Goal: Answer question/provide support: Share knowledge or assist other users

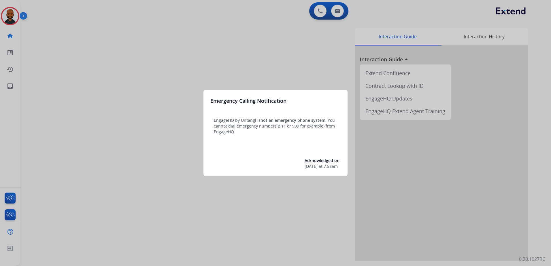
click at [75, 90] on div at bounding box center [275, 133] width 551 height 266
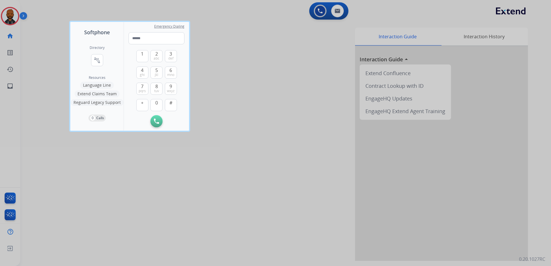
click at [8, 21] on div at bounding box center [275, 133] width 551 height 266
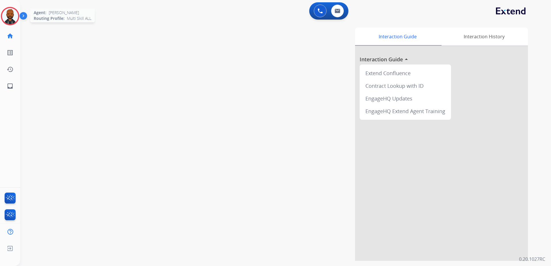
click at [11, 22] on img at bounding box center [10, 16] width 16 height 16
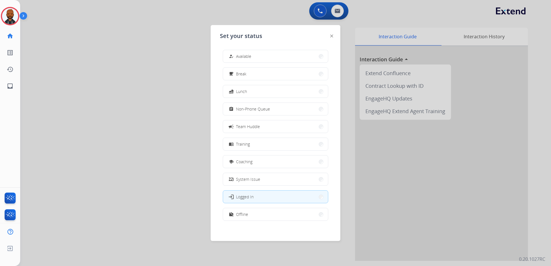
click at [270, 58] on button "how_to_reg Available" at bounding box center [275, 56] width 105 height 12
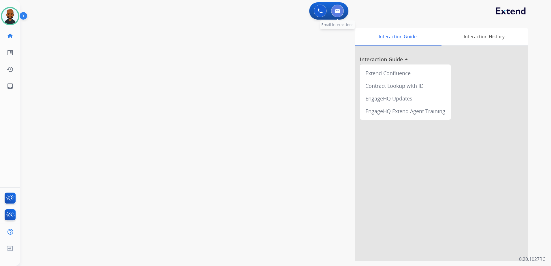
click at [342, 9] on button at bounding box center [337, 11] width 13 height 13
select select "**********"
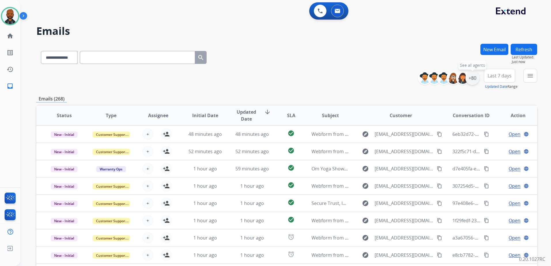
click at [475, 78] on div "+80" at bounding box center [472, 78] width 14 height 14
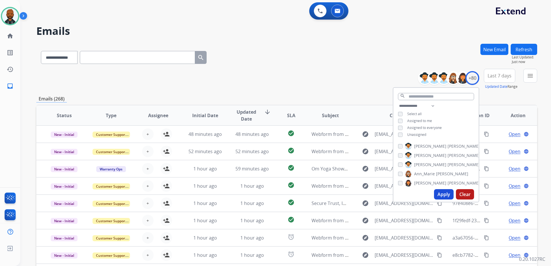
click at [441, 192] on button "Apply" at bounding box center [444, 194] width 20 height 10
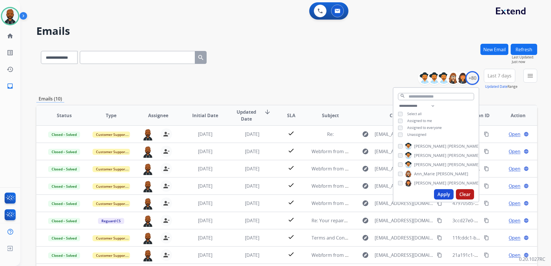
click at [292, 77] on div "**********" at bounding box center [286, 79] width 501 height 21
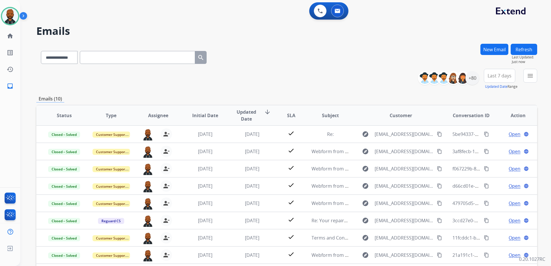
click at [531, 77] on mat-icon "menu" at bounding box center [530, 75] width 7 height 7
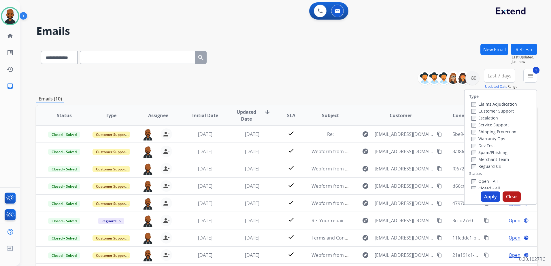
click at [493, 192] on button "Apply" at bounding box center [490, 197] width 20 height 10
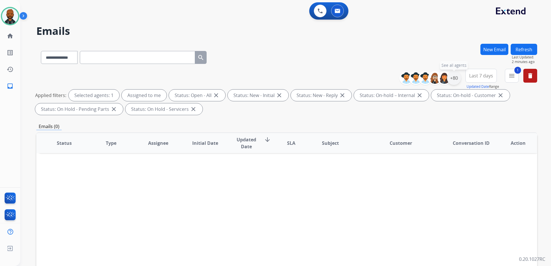
click at [451, 77] on div "+80" at bounding box center [454, 78] width 14 height 14
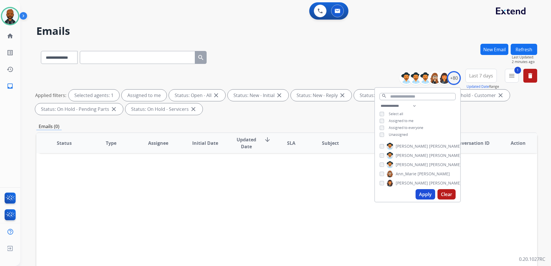
click at [335, 170] on div "Status Type Assignee Initial Date Updated Date arrow_downward SLA Subject Custo…" at bounding box center [286, 229] width 501 height 193
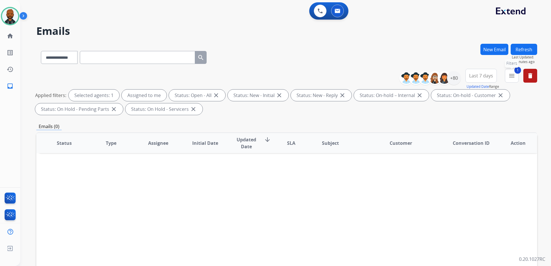
click at [510, 76] on mat-icon "menu" at bounding box center [511, 75] width 7 height 7
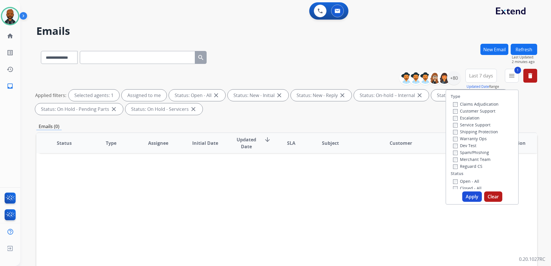
click at [455, 111] on label "Customer Support" at bounding box center [474, 110] width 42 height 5
click at [471, 197] on button "Apply" at bounding box center [472, 197] width 20 height 10
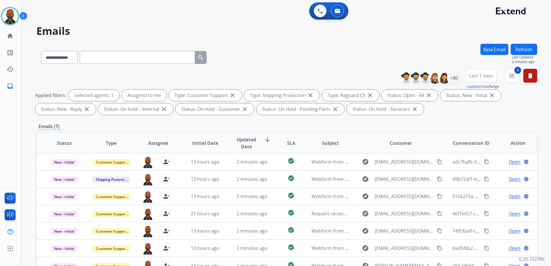
click at [275, 71] on div "**********" at bounding box center [286, 93] width 501 height 48
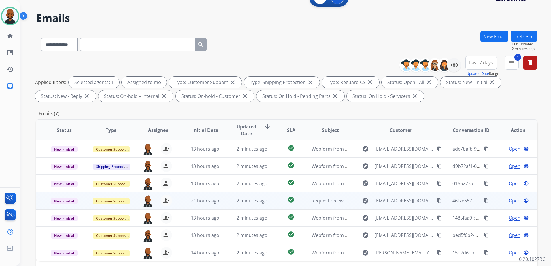
scroll to position [89, 0]
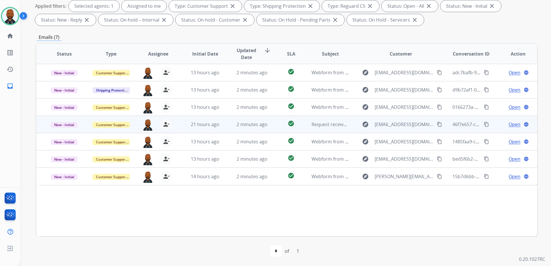
click at [504, 126] on div "Open language" at bounding box center [517, 124] width 37 height 7
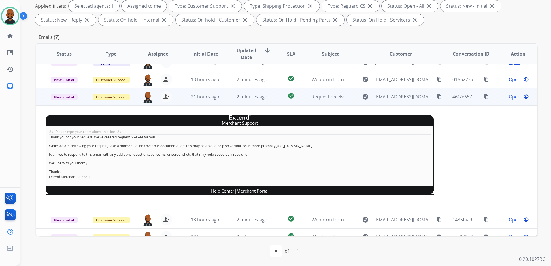
scroll to position [50, 0]
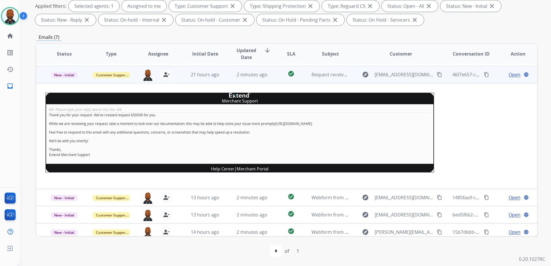
click at [514, 75] on span "Open" at bounding box center [514, 74] width 12 height 7
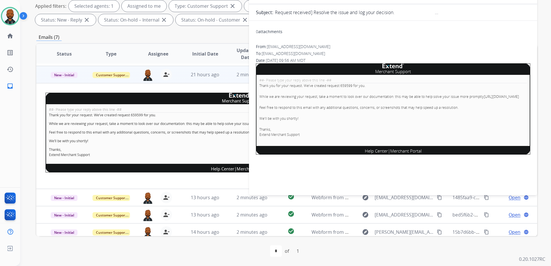
click at [457, 186] on div "0 attachments From: [EMAIL_ADDRESS][DOMAIN_NAME] To: [EMAIL_ADDRESS][DOMAIN_NAM…" at bounding box center [393, 106] width 288 height 163
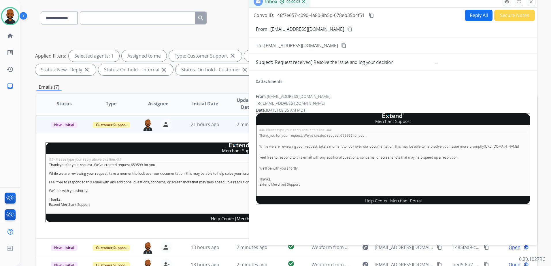
scroll to position [0, 0]
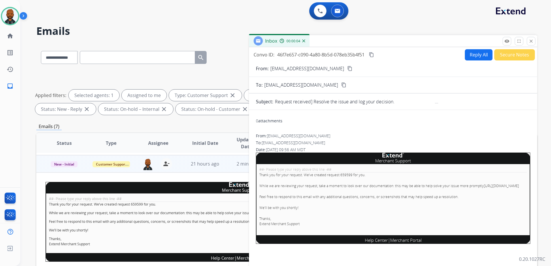
click at [501, 54] on button "Secure Notes" at bounding box center [514, 54] width 41 height 11
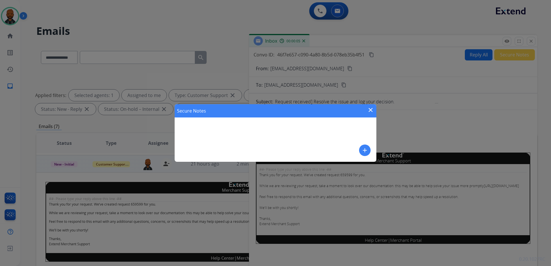
click at [363, 151] on mat-icon "add" at bounding box center [364, 150] width 7 height 7
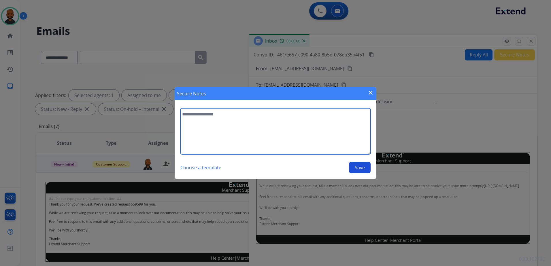
click at [306, 137] on textarea at bounding box center [275, 131] width 190 height 46
type textarea "**********"
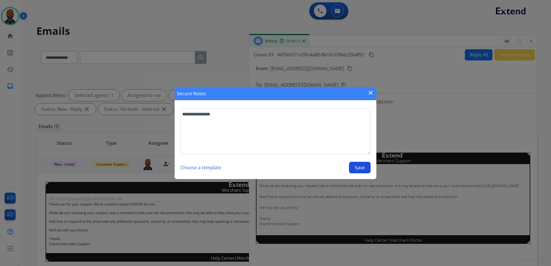
drag, startPoint x: 358, startPoint y: 163, endPoint x: 362, endPoint y: 163, distance: 3.8
click at [361, 163] on button "Save" at bounding box center [360, 168] width 22 height 12
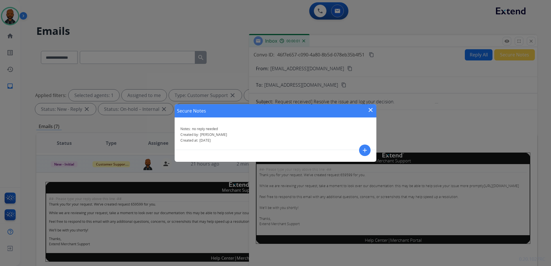
click at [369, 112] on mat-icon "close" at bounding box center [370, 110] width 7 height 7
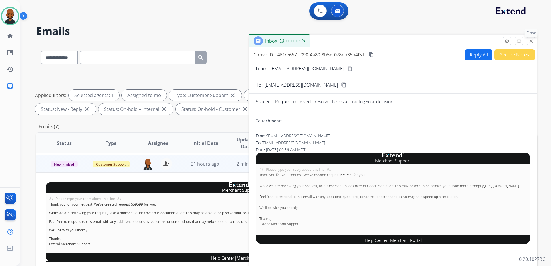
click at [532, 40] on mat-icon "close" at bounding box center [530, 41] width 5 height 5
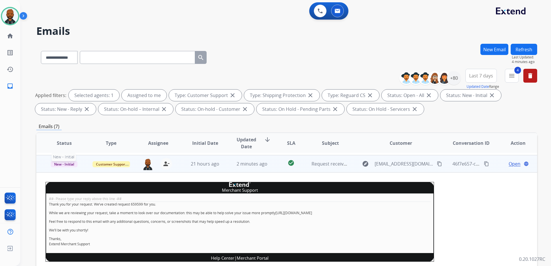
click at [70, 165] on span "New - Initial" at bounding box center [64, 164] width 27 height 6
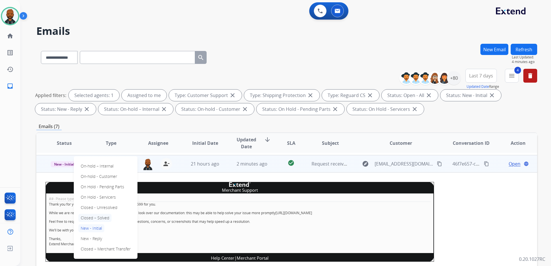
click at [99, 216] on p "Closed – Solved" at bounding box center [94, 218] width 33 height 8
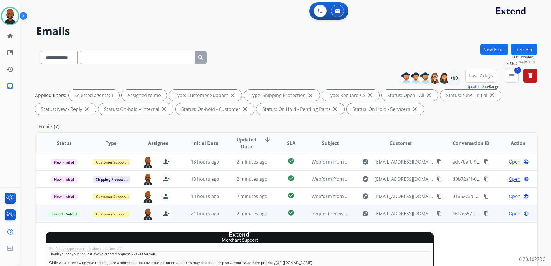
click at [513, 79] on mat-icon "menu" at bounding box center [511, 75] width 7 height 7
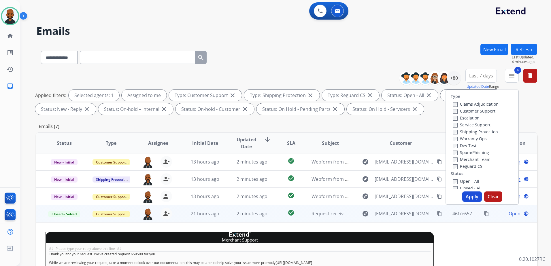
click at [472, 196] on button "Apply" at bounding box center [472, 197] width 20 height 10
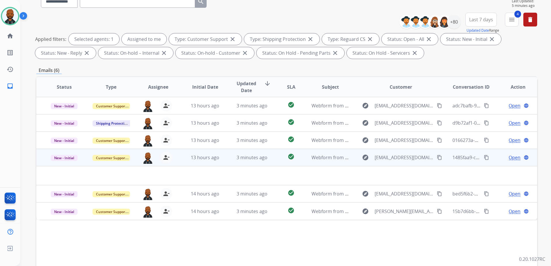
scroll to position [89, 0]
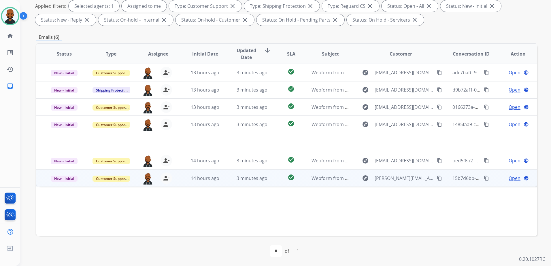
click at [508, 177] on span "Open" at bounding box center [514, 178] width 12 height 7
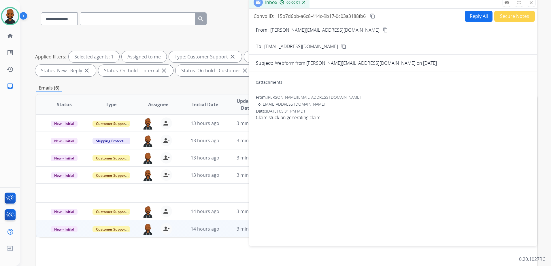
scroll to position [0, 0]
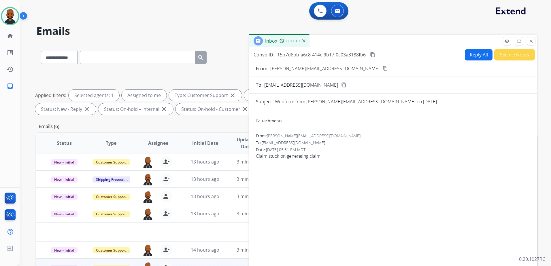
click at [383, 68] on mat-icon "content_copy" at bounding box center [385, 68] width 5 height 5
click at [473, 55] on button "Reply All" at bounding box center [479, 54] width 28 height 11
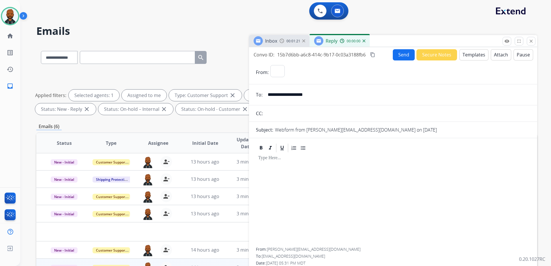
select select "**********"
click at [467, 56] on button "Templates" at bounding box center [473, 54] width 29 height 11
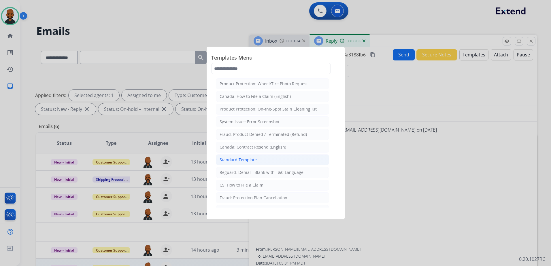
click at [257, 159] on li "Standard Template" at bounding box center [272, 159] width 113 height 11
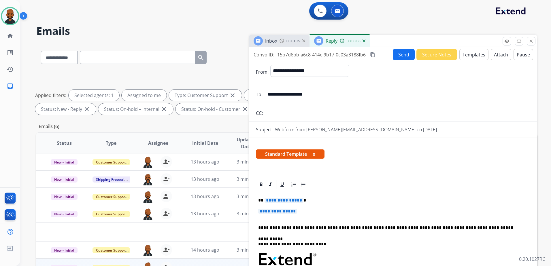
click at [297, 201] on span "**********" at bounding box center [283, 200] width 39 height 5
click at [296, 209] on span "**********" at bounding box center [277, 211] width 39 height 5
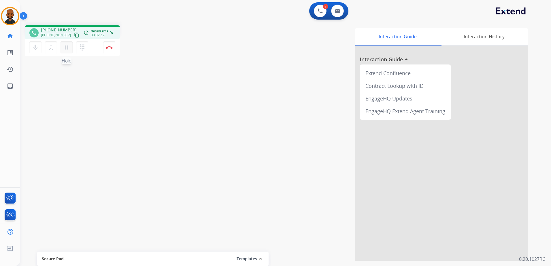
drag, startPoint x: 67, startPoint y: 50, endPoint x: 67, endPoint y: 46, distance: 4.0
click at [67, 49] on mat-icon "pause" at bounding box center [66, 47] width 7 height 7
click at [65, 49] on mat-icon "play_arrow" at bounding box center [66, 47] width 7 height 7
click at [111, 49] on button "Disconnect" at bounding box center [109, 47] width 12 height 12
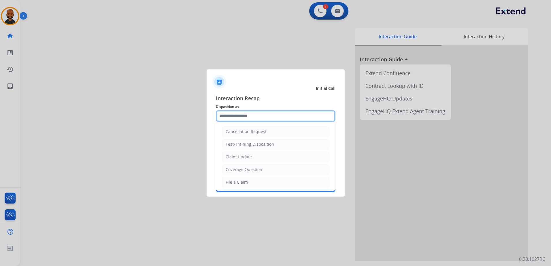
click at [270, 116] on input "text" at bounding box center [276, 116] width 120 height 12
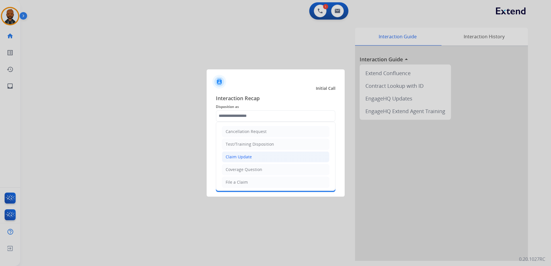
click at [243, 153] on li "Claim Update" at bounding box center [275, 157] width 107 height 11
type input "**********"
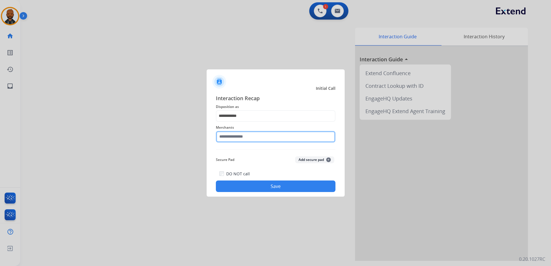
click at [250, 139] on input "text" at bounding box center [276, 137] width 120 height 12
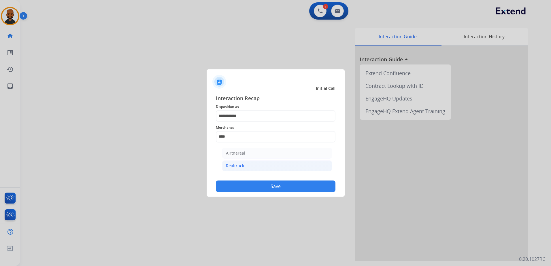
drag, startPoint x: 242, startPoint y: 168, endPoint x: 245, endPoint y: 165, distance: 3.5
click at [242, 167] on div "Realtruck" at bounding box center [235, 166] width 18 height 6
type input "*********"
click at [276, 189] on button "Save" at bounding box center [276, 187] width 120 height 12
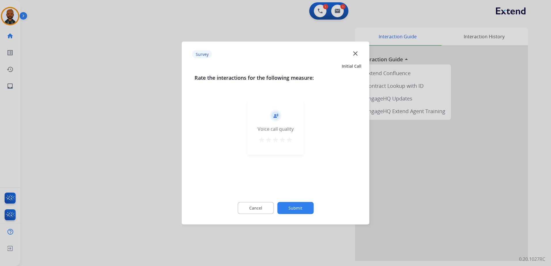
click at [287, 147] on div "record_voice_over Voice call quality star star star star star" at bounding box center [275, 127] width 56 height 55
click at [292, 145] on div "record_voice_over Voice call quality star star star star star" at bounding box center [275, 127] width 56 height 55
click at [292, 144] on button "star" at bounding box center [289, 141] width 7 height 9
click at [299, 205] on button "Submit" at bounding box center [295, 208] width 36 height 12
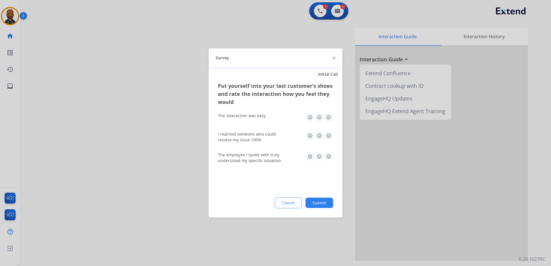
click at [327, 115] on img at bounding box center [328, 117] width 9 height 9
click at [327, 133] on img at bounding box center [328, 135] width 9 height 9
click at [328, 156] on img at bounding box center [328, 156] width 9 height 9
click at [326, 202] on button "Submit" at bounding box center [319, 203] width 28 height 10
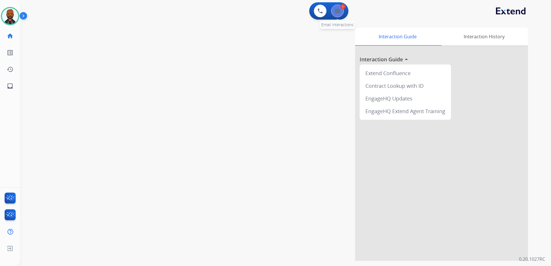
click at [340, 11] on img at bounding box center [337, 11] width 6 height 5
select select "**********"
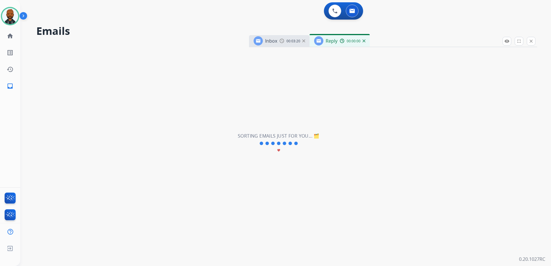
select select "**********"
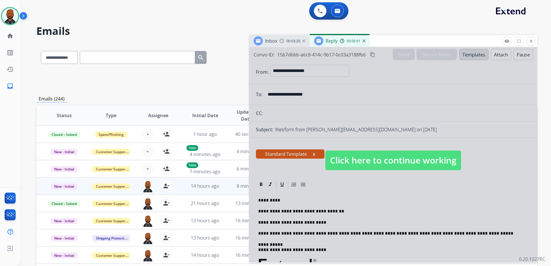
click at [364, 165] on span "Click here to continue working" at bounding box center [393, 161] width 136 height 20
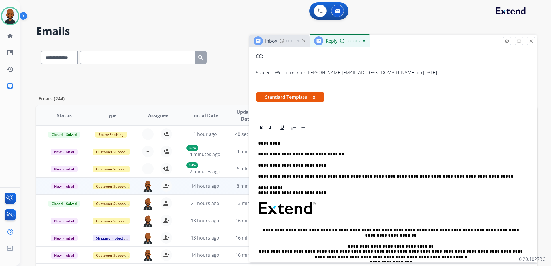
scroll to position [58, 0]
click at [332, 164] on p "**********" at bounding box center [390, 164] width 265 height 5
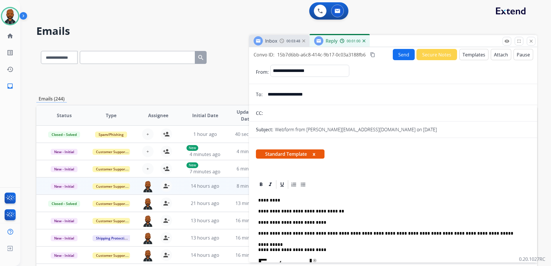
click at [372, 56] on mat-icon "content_copy" at bounding box center [372, 54] width 5 height 5
click at [401, 56] on button "Send" at bounding box center [404, 54] width 22 height 11
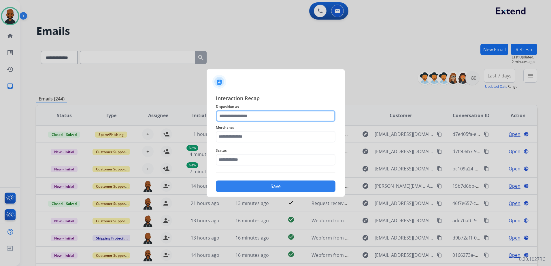
click at [235, 118] on input "text" at bounding box center [276, 116] width 120 height 12
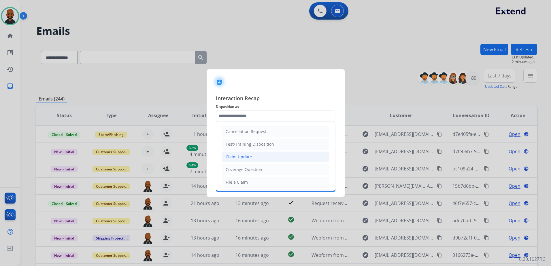
click at [261, 155] on li "Claim Update" at bounding box center [275, 157] width 107 height 11
type input "**********"
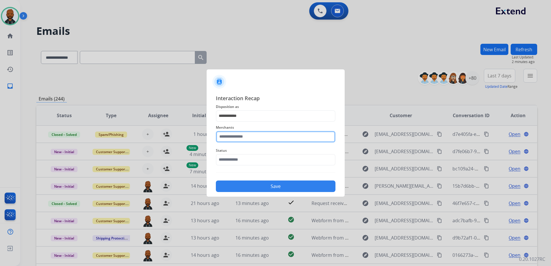
click at [255, 138] on input "text" at bounding box center [276, 137] width 120 height 12
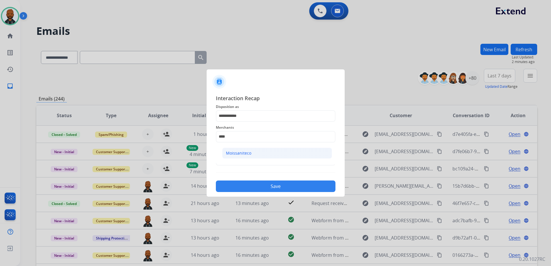
drag, startPoint x: 228, startPoint y: 153, endPoint x: 228, endPoint y: 156, distance: 3.2
click at [228, 153] on div "Moissaniteco" at bounding box center [238, 153] width 25 height 6
type input "**********"
click at [248, 164] on input "text" at bounding box center [276, 160] width 120 height 12
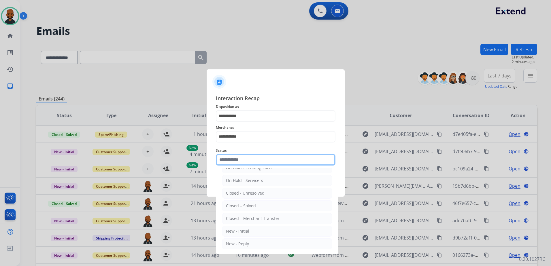
scroll to position [35, 0]
click at [255, 205] on li "Closed – Solved" at bounding box center [277, 205] width 110 height 11
type input "**********"
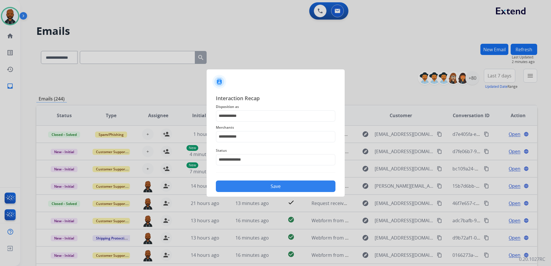
click at [267, 183] on button "Save" at bounding box center [276, 187] width 120 height 12
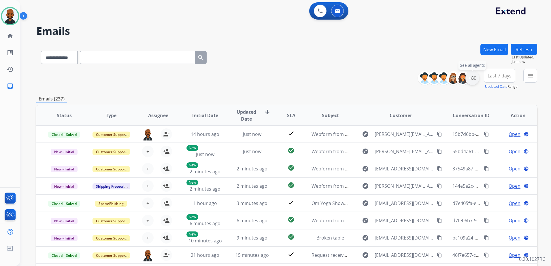
click at [471, 78] on div "+80" at bounding box center [472, 78] width 14 height 14
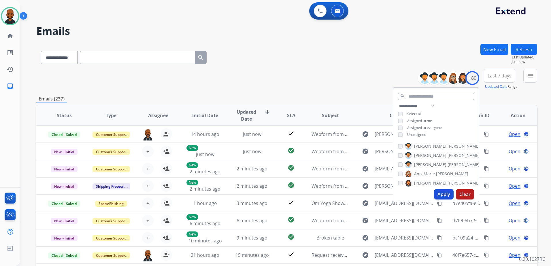
click at [442, 192] on button "Apply" at bounding box center [444, 194] width 20 height 10
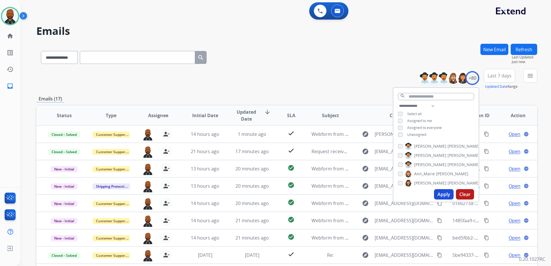
click at [505, 101] on div "Emails (17)" at bounding box center [286, 98] width 501 height 7
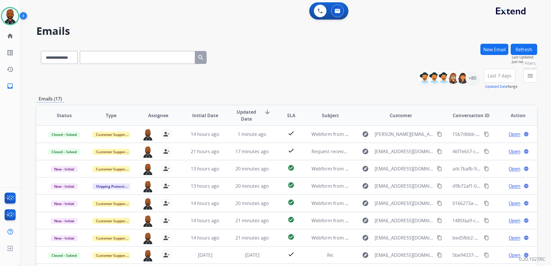
click at [530, 79] on button "menu Filters" at bounding box center [530, 76] width 14 height 14
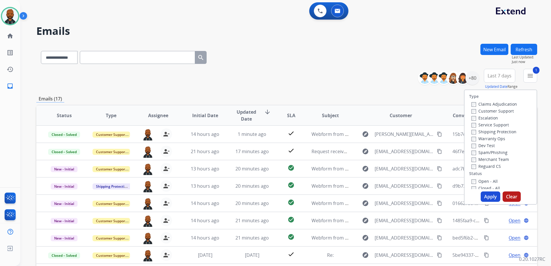
click at [487, 195] on button "Apply" at bounding box center [490, 197] width 20 height 10
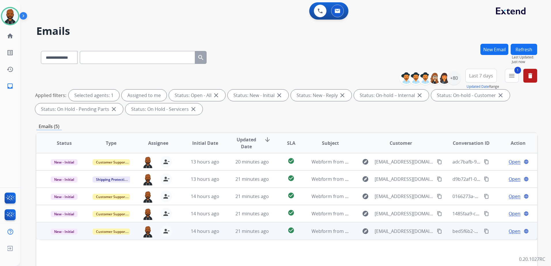
click at [508, 231] on span "Open" at bounding box center [514, 231] width 12 height 7
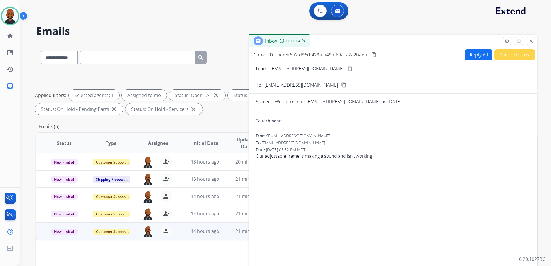
click at [347, 70] on mat-icon "content_copy" at bounding box center [349, 68] width 5 height 5
click at [482, 58] on button "Reply All" at bounding box center [479, 54] width 28 height 11
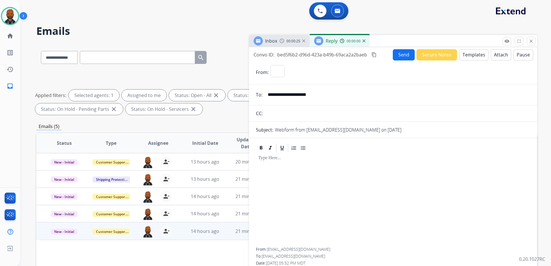
select select "**********"
click at [471, 56] on button "Templates" at bounding box center [473, 54] width 29 height 11
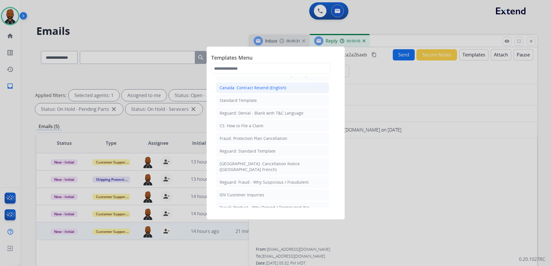
scroll to position [0, 0]
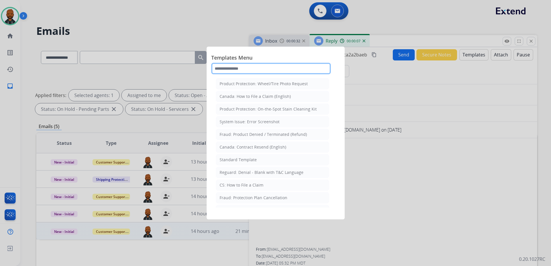
click at [279, 70] on input "text" at bounding box center [271, 69] width 120 height 12
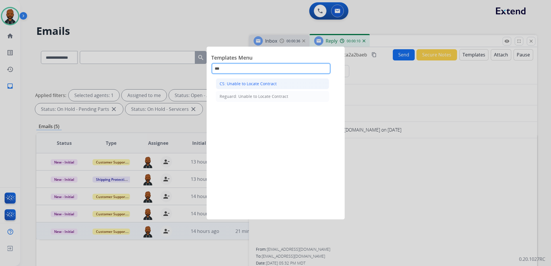
type input "***"
click at [268, 83] on div "CS: Unable to Locate Contract" at bounding box center [247, 84] width 57 height 6
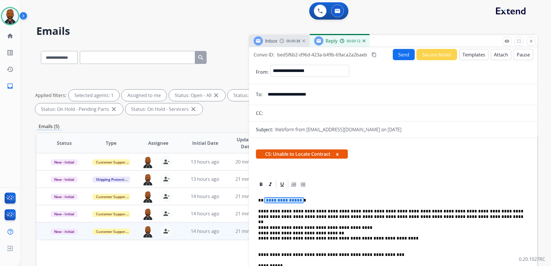
click at [297, 200] on span "**********" at bounding box center [283, 200] width 39 height 5
click at [406, 56] on button "Send" at bounding box center [404, 54] width 22 height 11
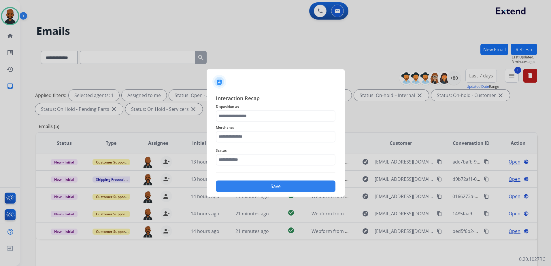
click at [267, 104] on span "Disposition as" at bounding box center [276, 106] width 120 height 7
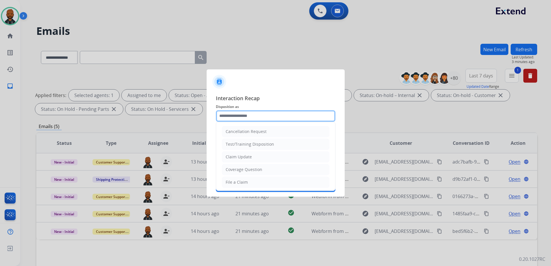
click at [258, 116] on input "text" at bounding box center [276, 116] width 120 height 12
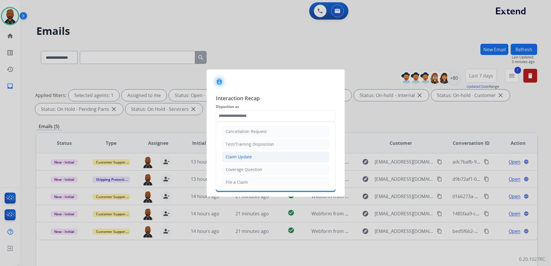
click at [260, 157] on li "Claim Update" at bounding box center [275, 157] width 107 height 11
type input "**********"
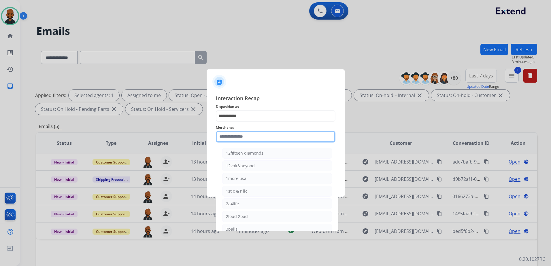
drag, startPoint x: 260, startPoint y: 138, endPoint x: 264, endPoint y: 138, distance: 4.0
click at [260, 138] on input "text" at bounding box center [276, 137] width 120 height 12
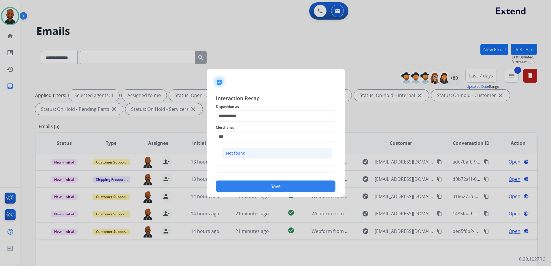
click at [255, 153] on li "Not found" at bounding box center [277, 153] width 110 height 11
type input "*********"
click at [254, 164] on input "text" at bounding box center [276, 160] width 120 height 12
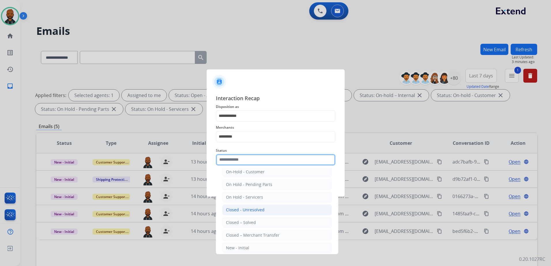
scroll to position [35, 0]
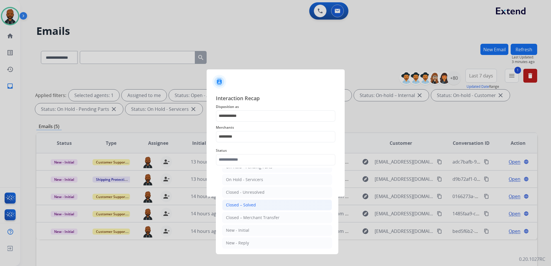
click at [251, 207] on div "Closed – Solved" at bounding box center [241, 205] width 30 height 6
type input "**********"
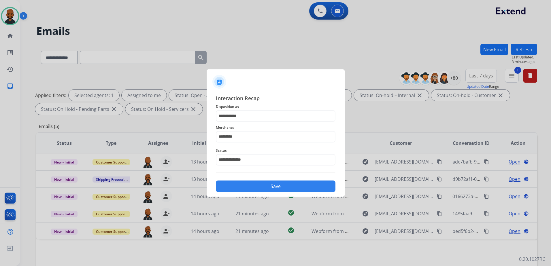
click at [279, 187] on button "Save" at bounding box center [276, 187] width 120 height 12
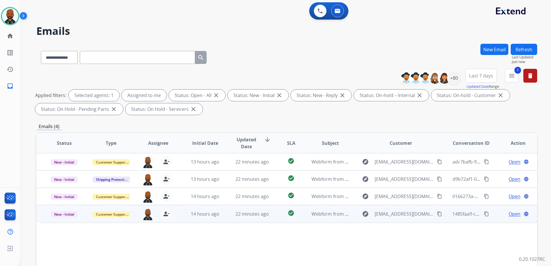
click at [509, 215] on span "Open" at bounding box center [514, 214] width 12 height 7
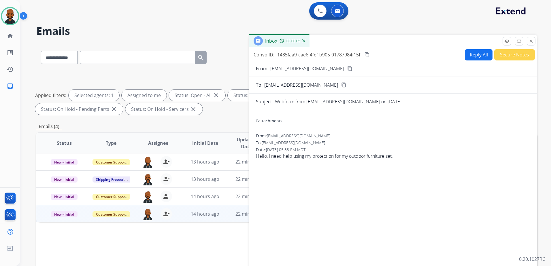
click at [347, 68] on mat-icon "content_copy" at bounding box center [349, 68] width 5 height 5
click at [470, 57] on button "Reply All" at bounding box center [479, 54] width 28 height 11
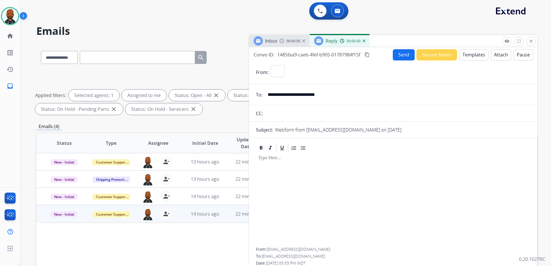
select select "**********"
click at [469, 57] on button "Templates" at bounding box center [473, 54] width 29 height 11
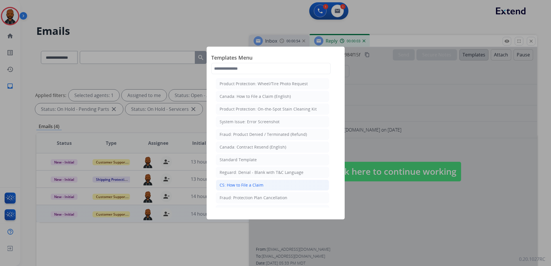
click at [263, 183] on li "CS: How to File a Claim" at bounding box center [272, 185] width 113 height 11
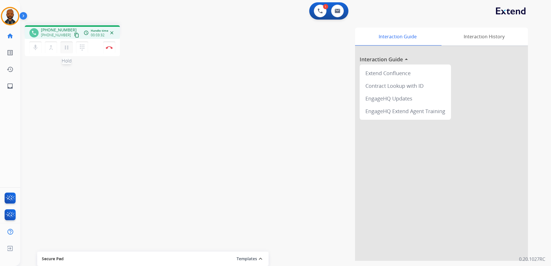
click at [71, 47] on button "pause Hold" at bounding box center [66, 47] width 12 height 12
click at [66, 47] on mat-icon "play_arrow" at bounding box center [66, 47] width 7 height 7
click at [106, 51] on button "Disconnect" at bounding box center [109, 47] width 12 height 12
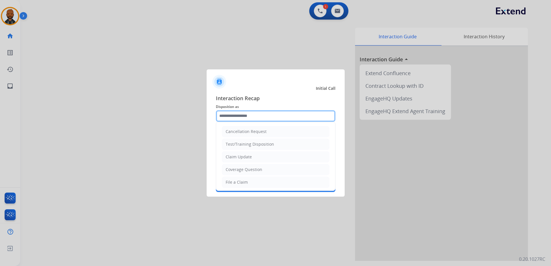
click at [281, 114] on input "text" at bounding box center [276, 116] width 120 height 12
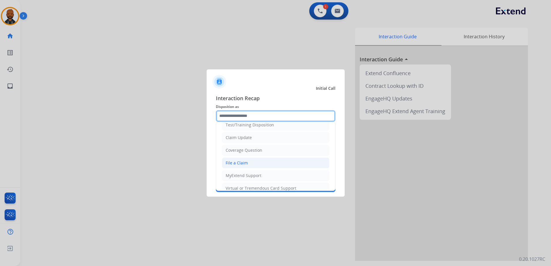
scroll to position [29, 0]
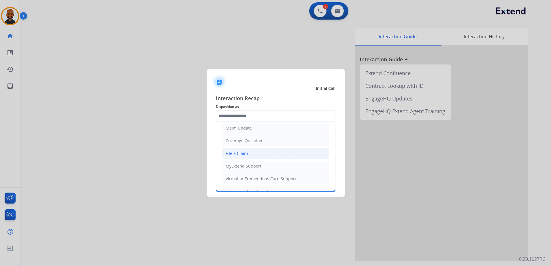
click at [255, 154] on li "File a Claim" at bounding box center [275, 153] width 107 height 11
type input "**********"
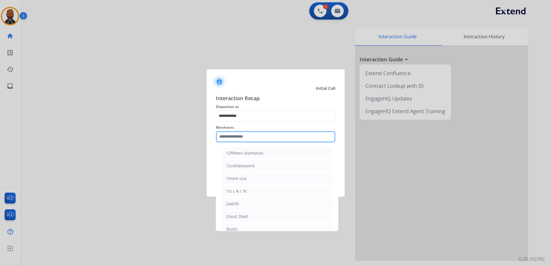
click at [258, 137] on input "text" at bounding box center [276, 137] width 120 height 12
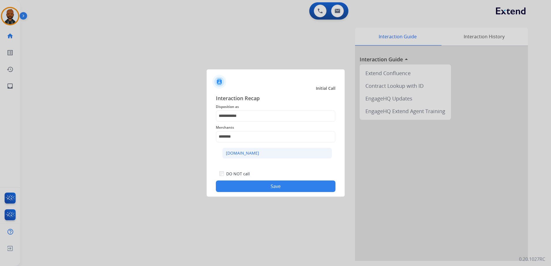
click at [237, 158] on ul "[DOMAIN_NAME]" at bounding box center [276, 155] width 113 height 20
click at [243, 155] on div "[DOMAIN_NAME]" at bounding box center [242, 153] width 33 height 6
type input "**********"
click at [269, 186] on button "Save" at bounding box center [276, 187] width 120 height 12
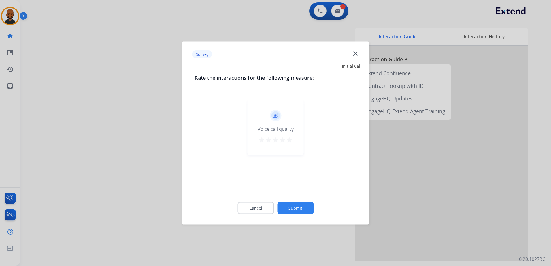
click at [296, 141] on div "record_voice_over Voice call quality star star star star star" at bounding box center [275, 127] width 56 height 55
click at [293, 142] on div "record_voice_over Voice call quality star star star star star" at bounding box center [275, 127] width 56 height 55
click at [291, 139] on mat-icon "star" at bounding box center [289, 140] width 7 height 7
drag, startPoint x: 293, startPoint y: 202, endPoint x: 296, endPoint y: 206, distance: 5.1
click at [296, 206] on div "Cancel Submit" at bounding box center [275, 208] width 162 height 26
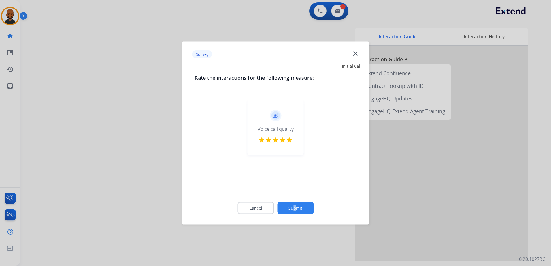
click at [296, 208] on button "Submit" at bounding box center [295, 208] width 36 height 12
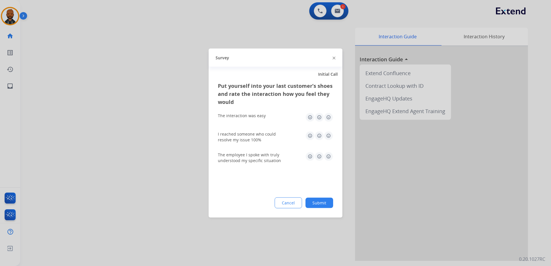
click at [329, 119] on img at bounding box center [328, 117] width 9 height 9
click at [327, 133] on img at bounding box center [328, 135] width 9 height 9
click at [328, 153] on img at bounding box center [328, 156] width 9 height 9
click at [321, 203] on button "Submit" at bounding box center [319, 203] width 28 height 10
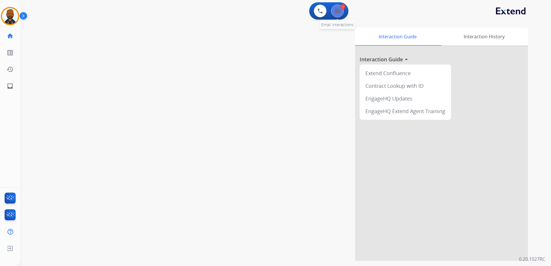
click at [335, 17] on div "0 Voice Interactions 1 Email Interactions" at bounding box center [328, 10] width 39 height 17
click at [336, 15] on button at bounding box center [337, 11] width 13 height 13
select select "**********"
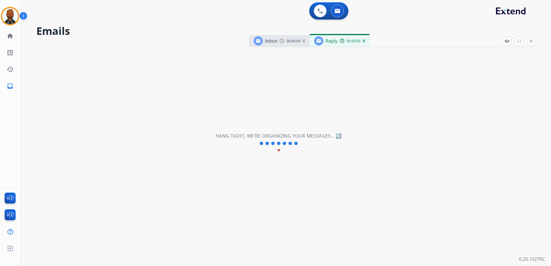
select select "**********"
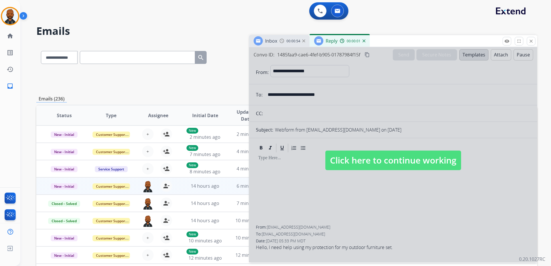
click at [356, 167] on span "Click here to continue working" at bounding box center [393, 161] width 136 height 20
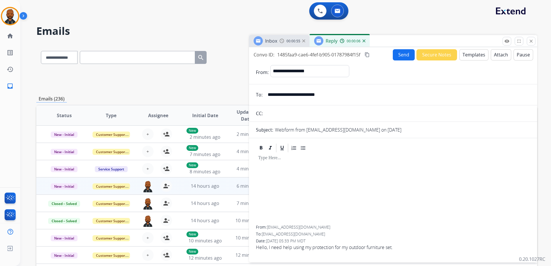
click at [475, 56] on button "Templates" at bounding box center [473, 54] width 29 height 11
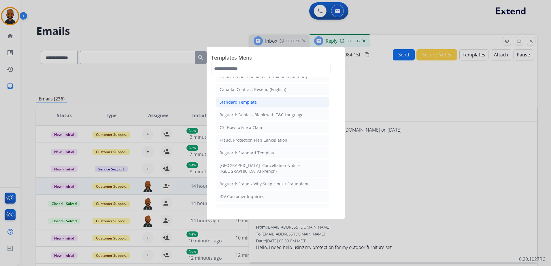
scroll to position [86, 0]
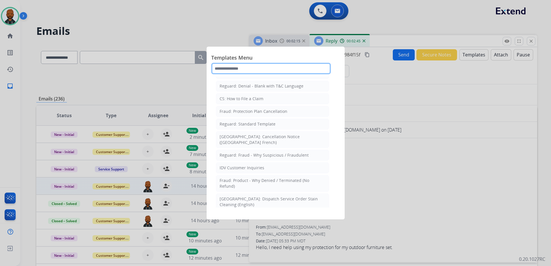
click at [271, 69] on input "text" at bounding box center [271, 69] width 120 height 12
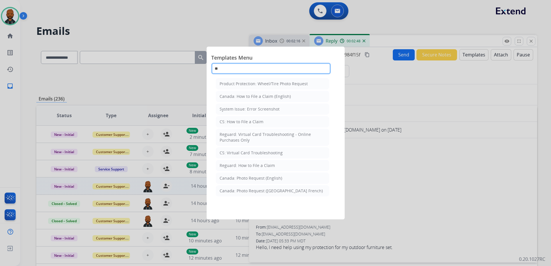
scroll to position [0, 0]
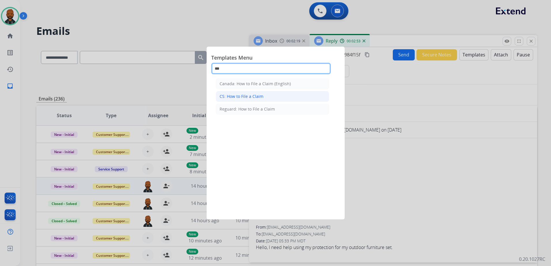
type input "***"
click at [239, 94] on div "CS: How to File a Claim" at bounding box center [241, 97] width 44 height 6
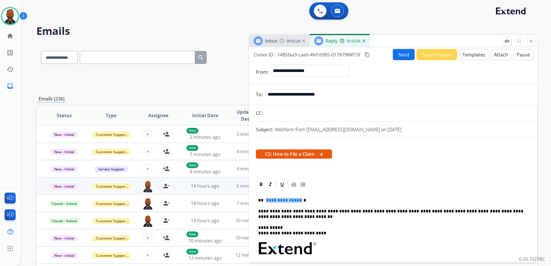
drag, startPoint x: 298, startPoint y: 201, endPoint x: 277, endPoint y: 197, distance: 21.2
click at [277, 197] on div "**********" at bounding box center [393, 268] width 274 height 156
click at [279, 200] on span "**********" at bounding box center [283, 200] width 39 height 5
click at [298, 200] on p "**********" at bounding box center [390, 200] width 265 height 5
click at [368, 58] on button "content_copy" at bounding box center [367, 54] width 7 height 7
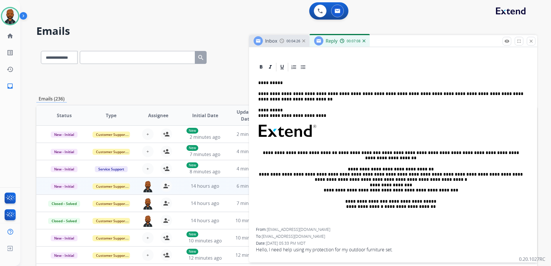
scroll to position [62, 0]
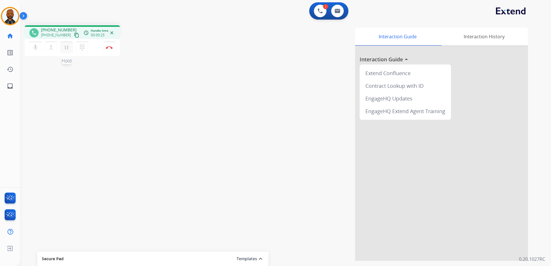
click at [70, 48] on mat-icon "pause" at bounding box center [66, 47] width 7 height 7
click at [85, 49] on mat-icon "dialpad" at bounding box center [82, 47] width 7 height 7
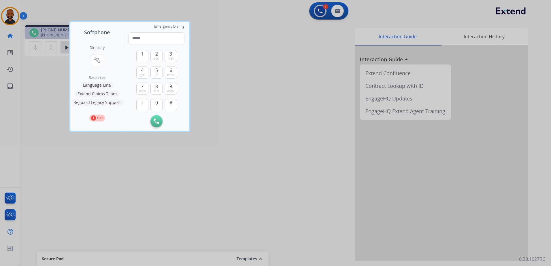
click at [99, 84] on button "Language Line" at bounding box center [97, 85] width 34 height 7
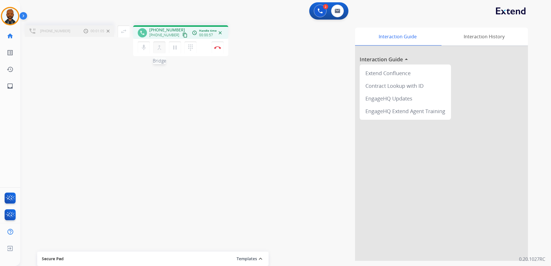
click at [159, 46] on mat-icon "merge_type" at bounding box center [159, 47] width 7 height 7
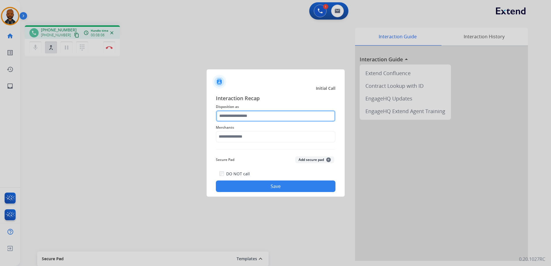
click at [280, 116] on input "text" at bounding box center [276, 116] width 120 height 12
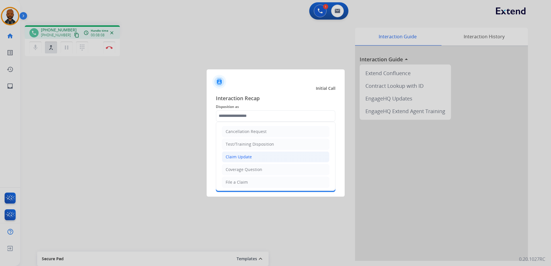
click at [262, 158] on li "Claim Update" at bounding box center [275, 157] width 107 height 11
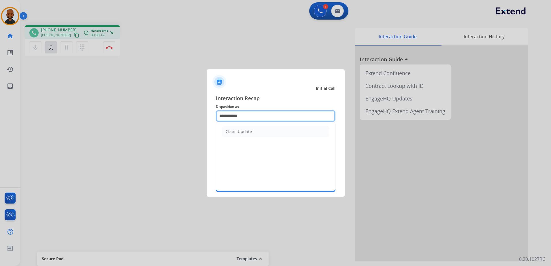
click at [267, 113] on input "**********" at bounding box center [276, 116] width 120 height 12
type input "*"
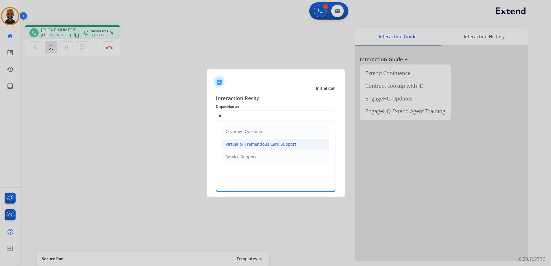
click at [273, 143] on div "Virtual or Tremendous Card Support" at bounding box center [261, 144] width 71 height 6
type input "**********"
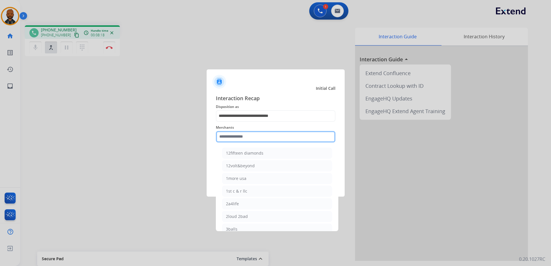
click at [272, 137] on input "text" at bounding box center [276, 137] width 120 height 12
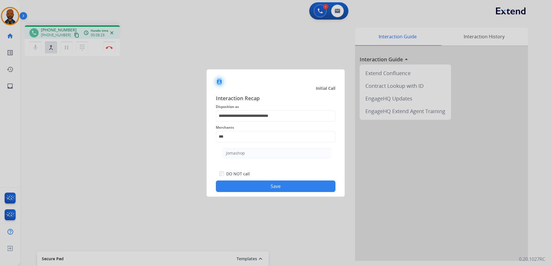
drag, startPoint x: 276, startPoint y: 155, endPoint x: 273, endPoint y: 155, distance: 3.2
click at [275, 155] on li "Jomashop" at bounding box center [277, 153] width 110 height 11
type input "********"
click at [276, 185] on button "Save" at bounding box center [276, 187] width 120 height 12
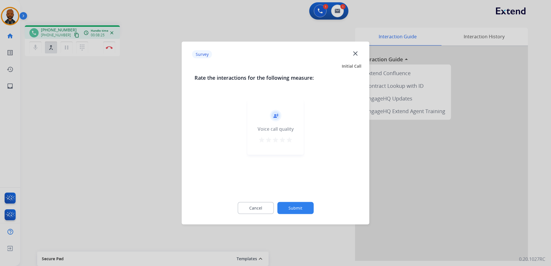
click at [287, 139] on mat-icon "star" at bounding box center [289, 140] width 7 height 7
click at [296, 213] on button "Submit" at bounding box center [295, 208] width 36 height 12
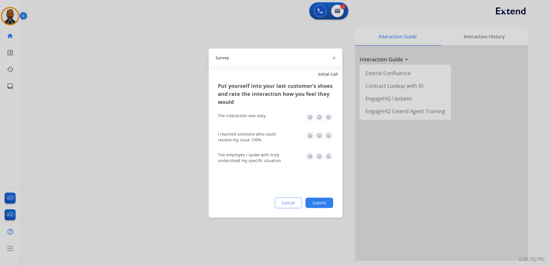
click at [330, 120] on img at bounding box center [328, 117] width 9 height 9
click at [328, 135] on img at bounding box center [328, 135] width 9 height 9
click at [325, 161] on img at bounding box center [328, 156] width 9 height 9
click at [326, 202] on button "Submit" at bounding box center [319, 203] width 28 height 10
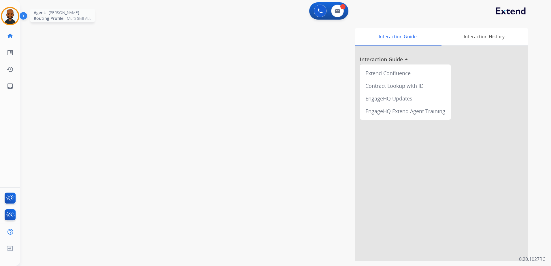
click at [13, 19] on img at bounding box center [10, 16] width 16 height 16
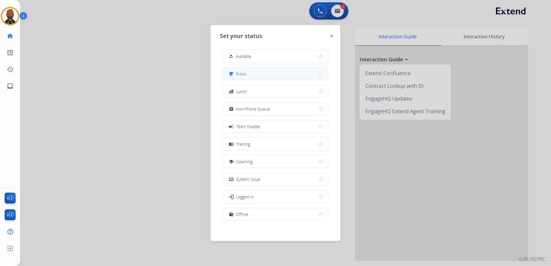
click at [241, 72] on span "Break" at bounding box center [241, 74] width 10 height 6
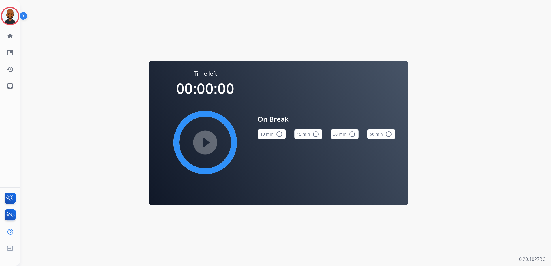
click at [307, 134] on button "15 min radio_button_unchecked" at bounding box center [308, 134] width 28 height 10
click at [209, 139] on mat-icon "play_circle_filled" at bounding box center [205, 142] width 7 height 7
